Goal: Information Seeking & Learning: Learn about a topic

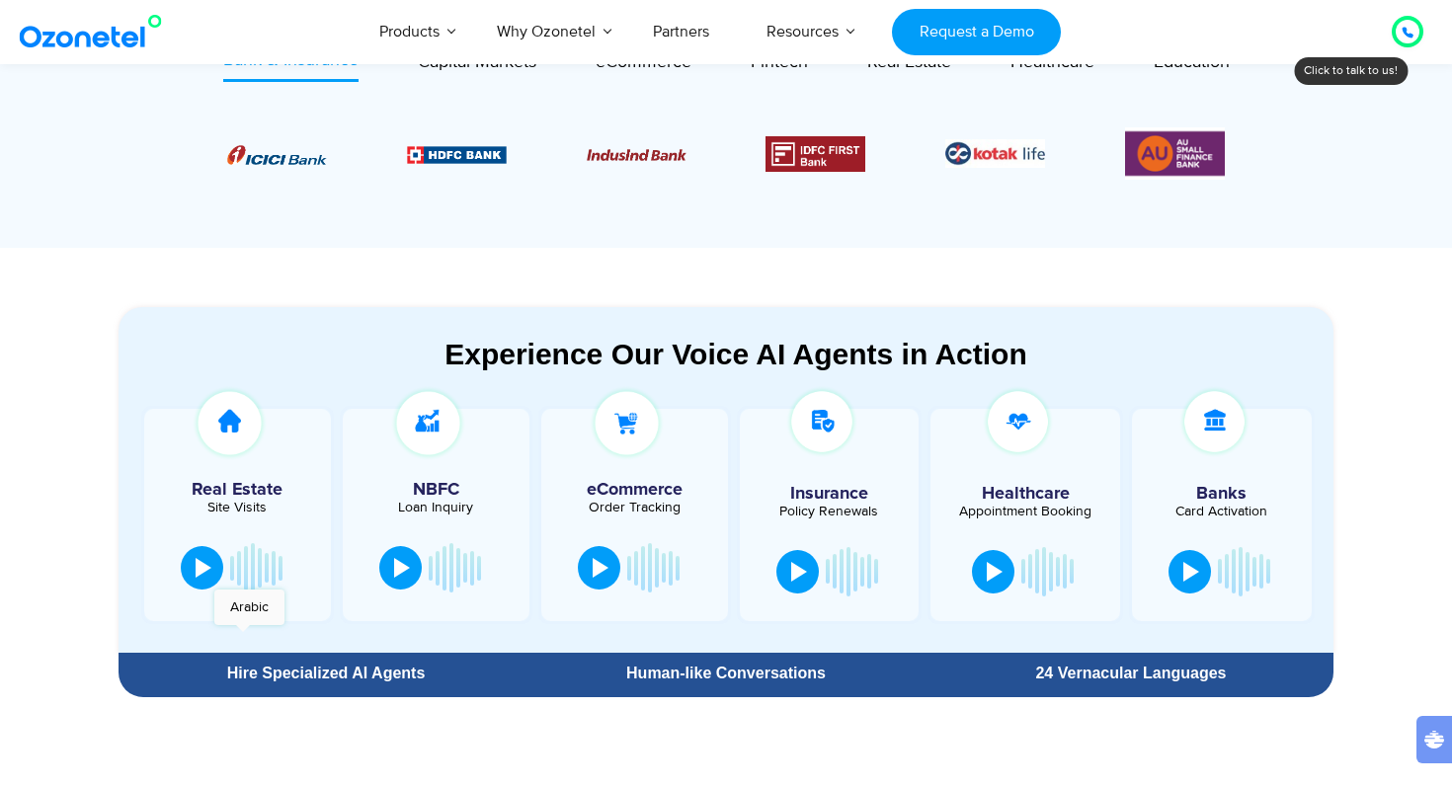
scroll to position [855, 0]
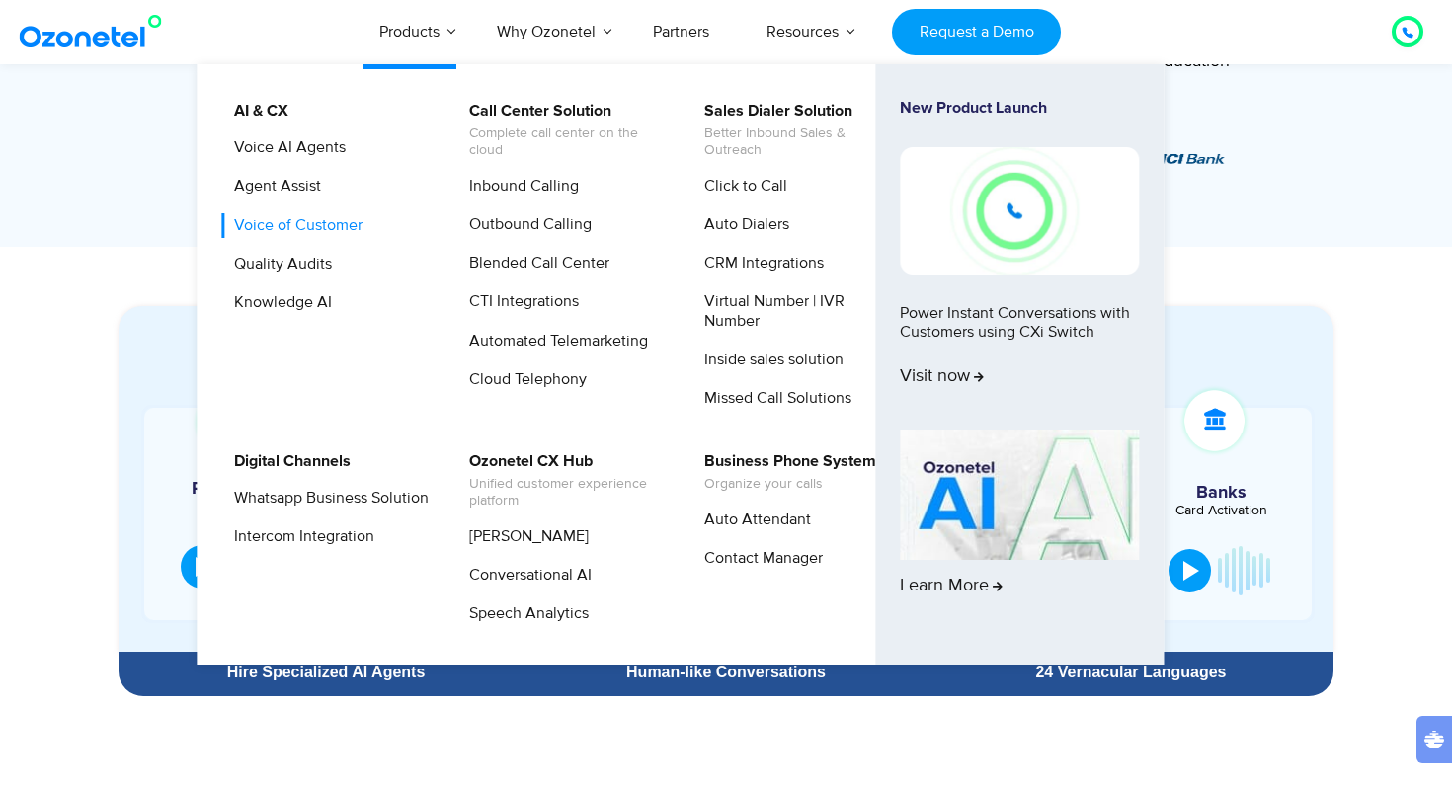
click at [317, 229] on link "Voice of Customer" at bounding box center [293, 225] width 144 height 25
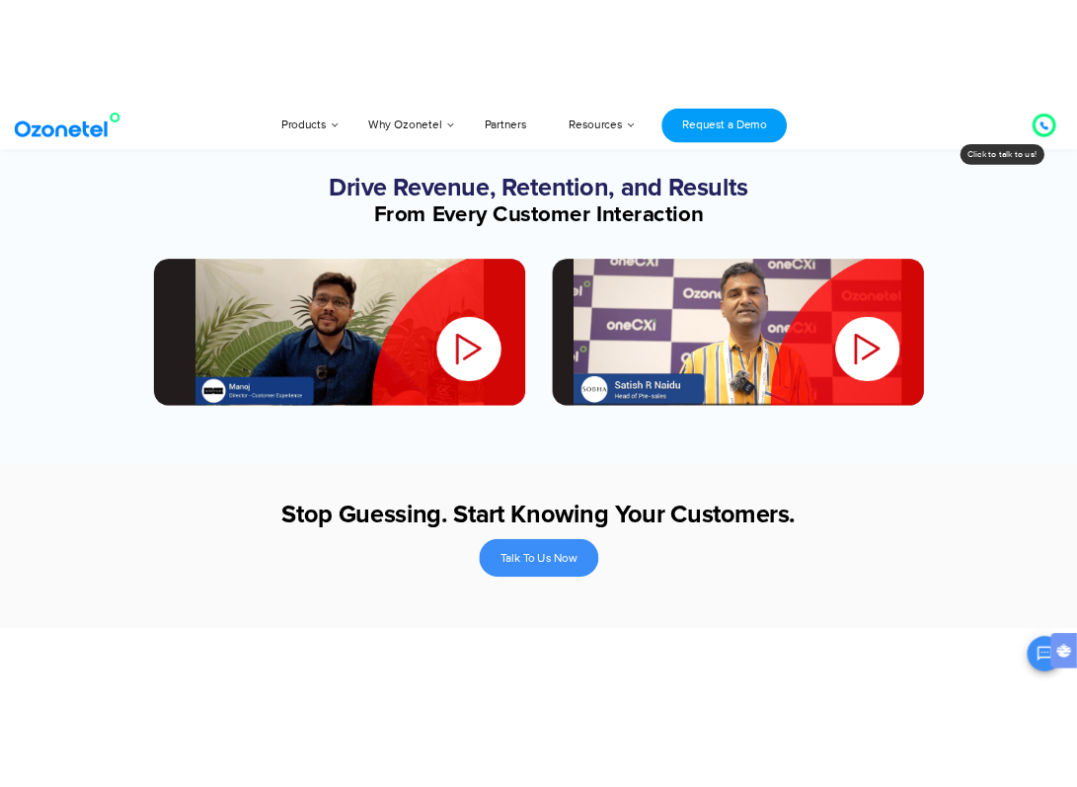
scroll to position [2429, 0]
